Goal: Check status: Check status

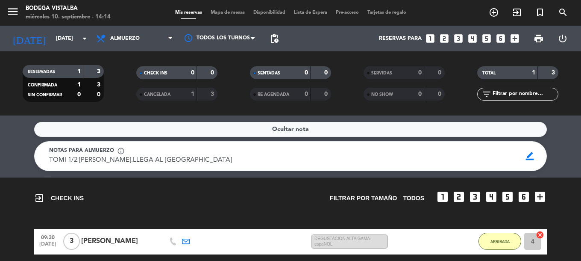
scroll to position [43, 0]
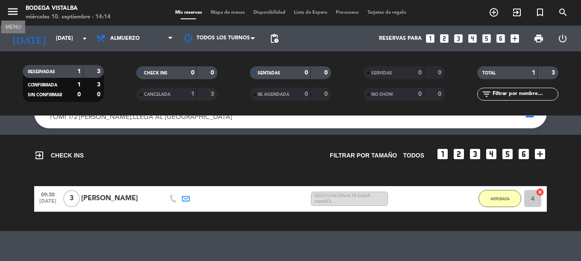
drag, startPoint x: 18, startPoint y: 14, endPoint x: 28, endPoint y: 32, distance: 20.1
click at [18, 14] on icon "menu" at bounding box center [12, 11] width 13 height 13
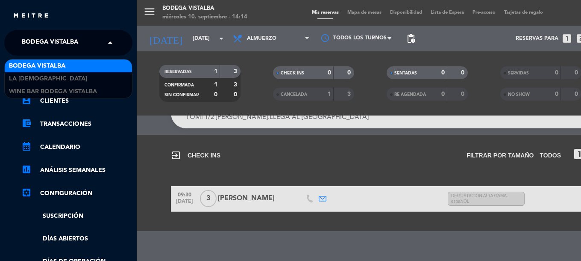
click at [32, 44] on span "BODEGA VISTALBA" at bounding box center [50, 43] width 56 height 18
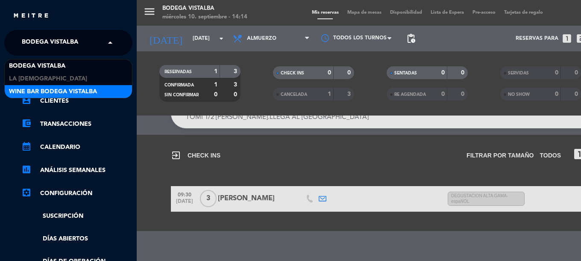
click at [32, 88] on span "Wine Bar Bodega Vistalba" at bounding box center [53, 92] width 88 height 10
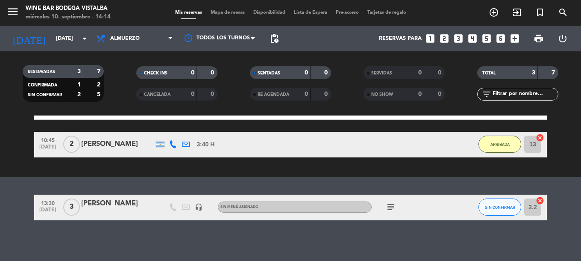
scroll to position [102, 0]
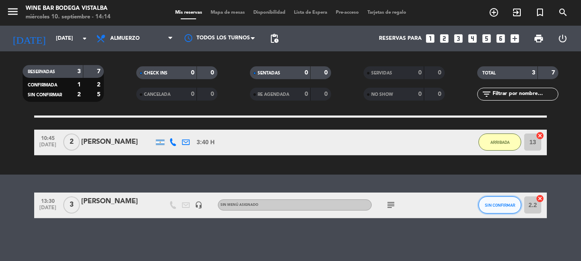
click at [497, 210] on button "SIN CONFIRMAR" at bounding box center [499, 204] width 43 height 17
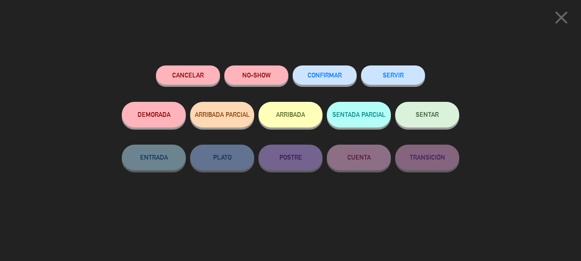
click at [274, 111] on button "ARRIBADA" at bounding box center [290, 115] width 64 height 26
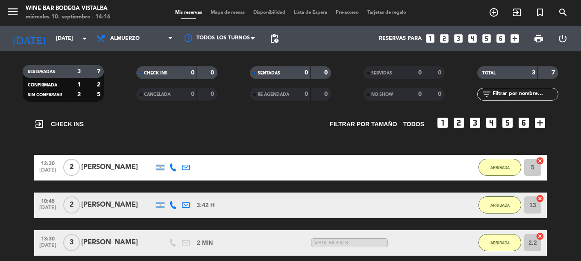
scroll to position [0, 0]
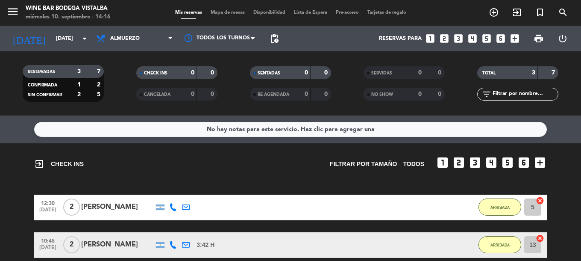
drag, startPoint x: 102, startPoint y: 223, endPoint x: 87, endPoint y: 146, distance: 78.4
click at [567, 15] on icon "search" at bounding box center [563, 12] width 10 height 10
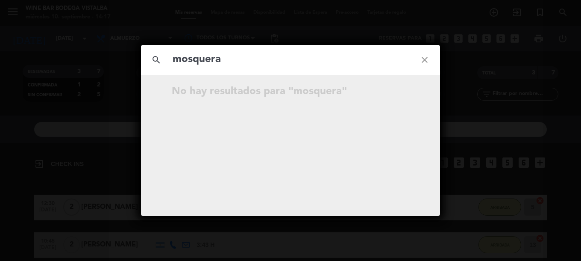
type input "mosquera"
click at [426, 54] on icon "close" at bounding box center [424, 59] width 31 height 31
click at [424, 59] on icon "close" at bounding box center [424, 59] width 31 height 31
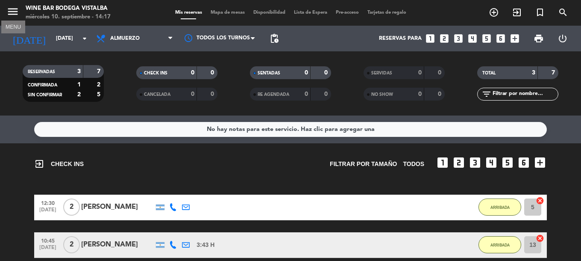
click at [9, 16] on icon "menu" at bounding box center [12, 11] width 13 height 13
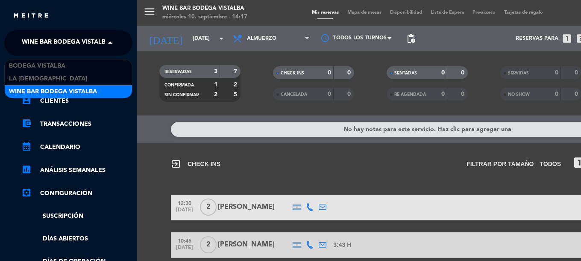
click at [36, 47] on span "Wine Bar Bodega Vistalba" at bounding box center [66, 43] width 88 height 18
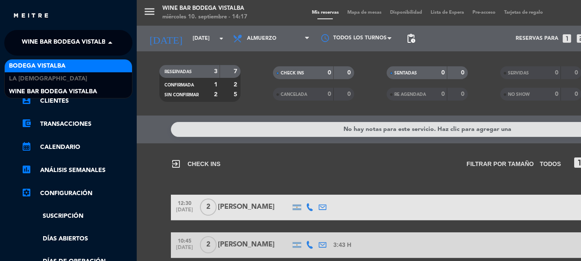
click at [37, 61] on span "BODEGA VISTALBA" at bounding box center [37, 66] width 56 height 10
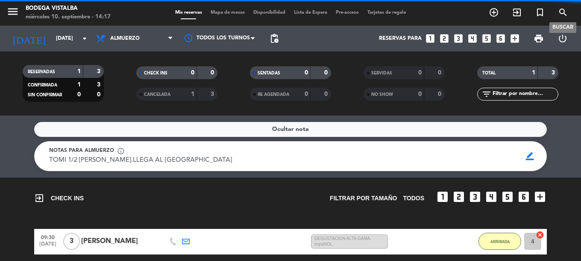
click at [559, 13] on icon "search" at bounding box center [563, 12] width 10 height 10
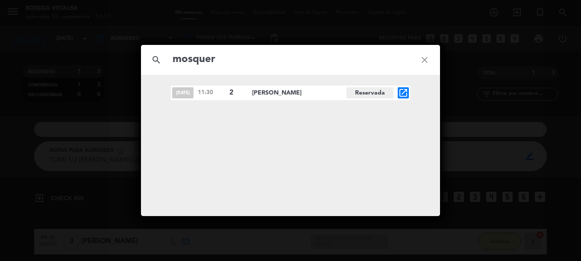
type input "mosquer"
click at [287, 95] on span "[PERSON_NAME]" at bounding box center [299, 93] width 94 height 10
click at [404, 90] on icon "open_in_new" at bounding box center [403, 93] width 10 height 10
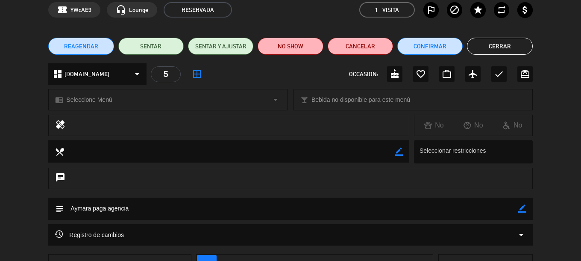
drag, startPoint x: 331, startPoint y: 130, endPoint x: 332, endPoint y: 161, distance: 31.6
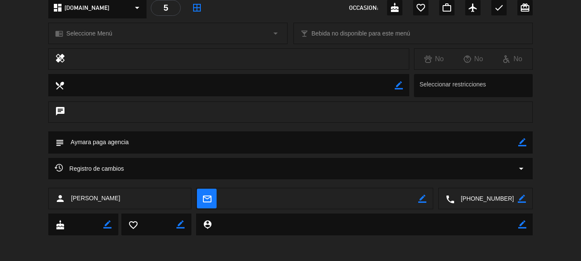
drag, startPoint x: 315, startPoint y: 118, endPoint x: 318, endPoint y: 169, distance: 50.5
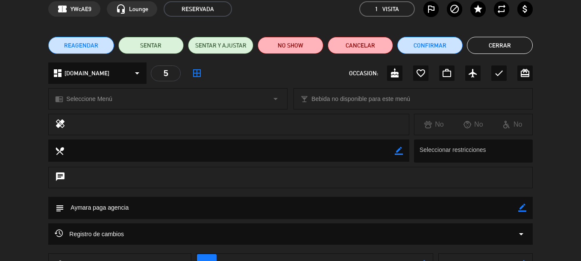
drag, startPoint x: 318, startPoint y: 169, endPoint x: 313, endPoint y: 131, distance: 38.3
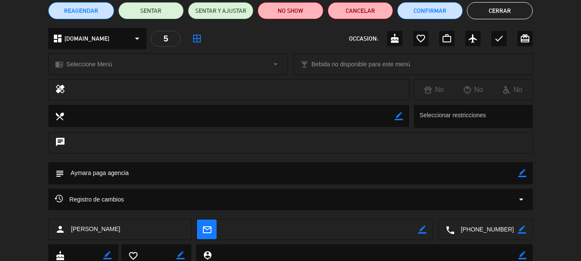
scroll to position [105, 0]
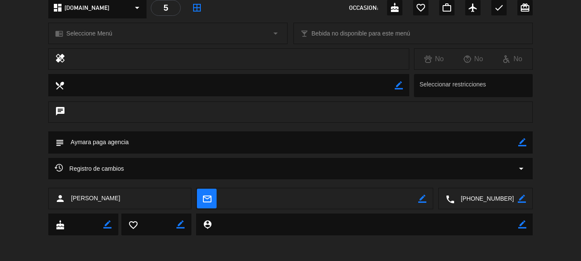
drag, startPoint x: 313, startPoint y: 131, endPoint x: 309, endPoint y: 89, distance: 42.1
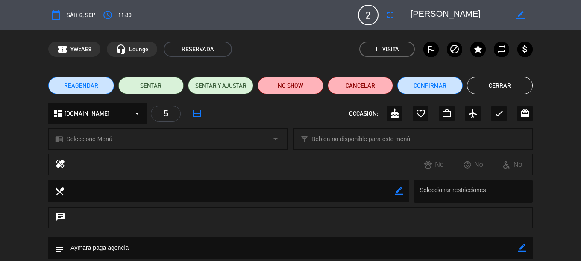
drag, startPoint x: 329, startPoint y: 155, endPoint x: 309, endPoint y: 59, distance: 97.3
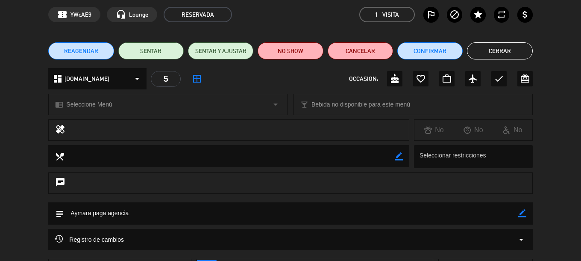
drag, startPoint x: 211, startPoint y: 193, endPoint x: 212, endPoint y: 224, distance: 30.8
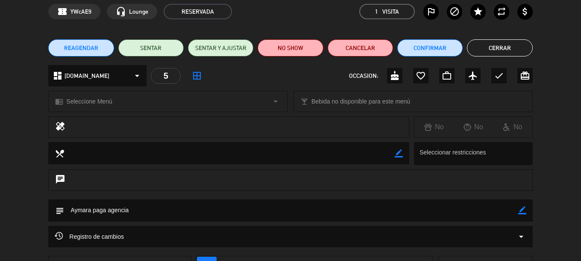
click at [525, 211] on icon "border_color" at bounding box center [522, 210] width 8 height 8
click at [359, 210] on textarea at bounding box center [291, 210] width 454 height 22
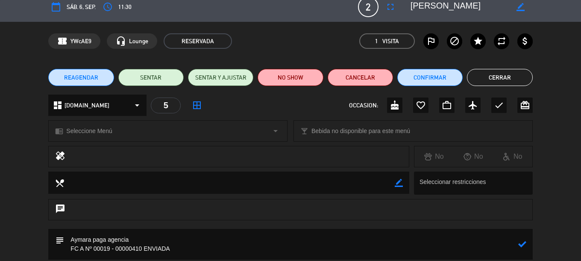
scroll to position [0, 0]
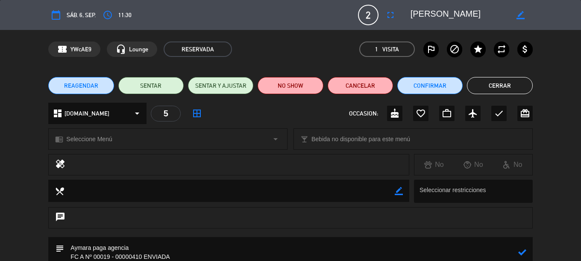
type textarea "Aymara paga agencia FC A Nº 00019 - 00000410 ENVIADA"
click at [522, 252] on icon at bounding box center [522, 252] width 8 height 8
